Goal: Obtain resource: Obtain resource

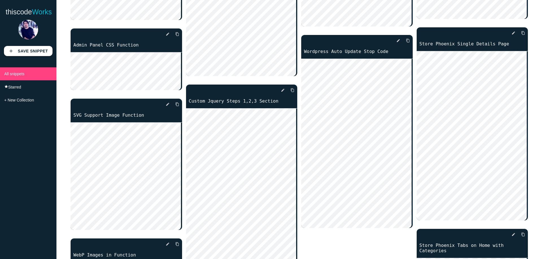
scroll to position [761, 0]
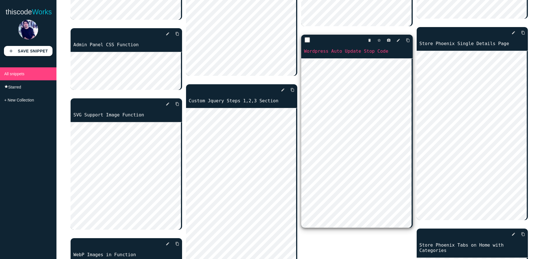
click at [409, 36] on div "delete star_border photo_camera edit content_copy" at bounding box center [356, 40] width 111 height 11
click at [401, 36] on link "content_copy" at bounding box center [405, 40] width 8 height 10
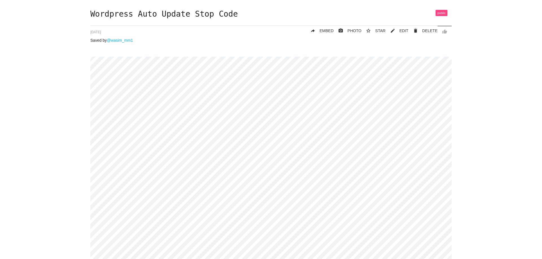
scroll to position [56, 0]
